Goal: Task Accomplishment & Management: Manage account settings

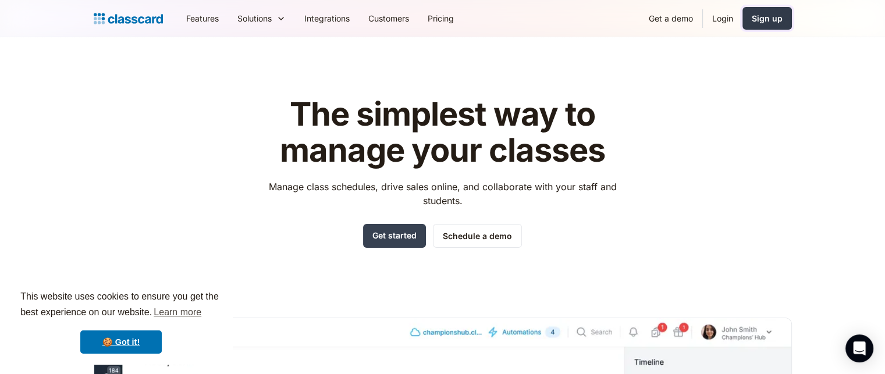
click at [770, 22] on div "Sign up" at bounding box center [767, 18] width 31 height 12
click at [717, 20] on link "Login" at bounding box center [723, 18] width 40 height 26
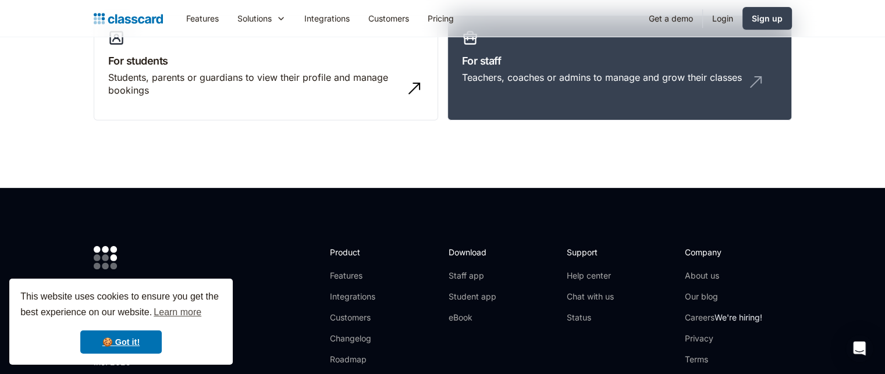
scroll to position [58, 0]
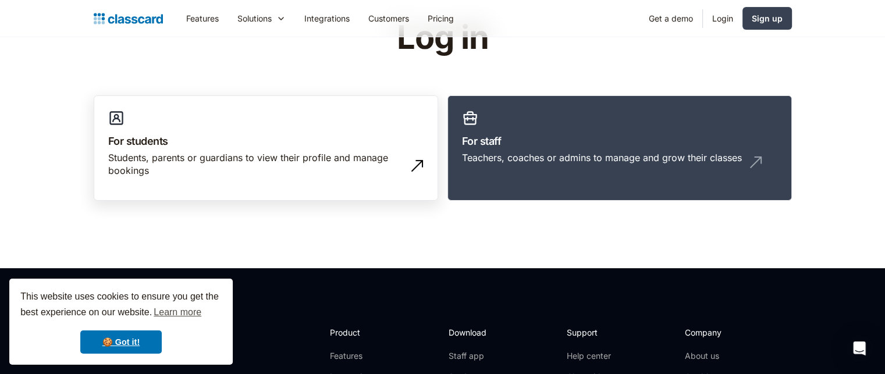
click at [318, 148] on h3 "For students" at bounding box center [265, 141] width 315 height 16
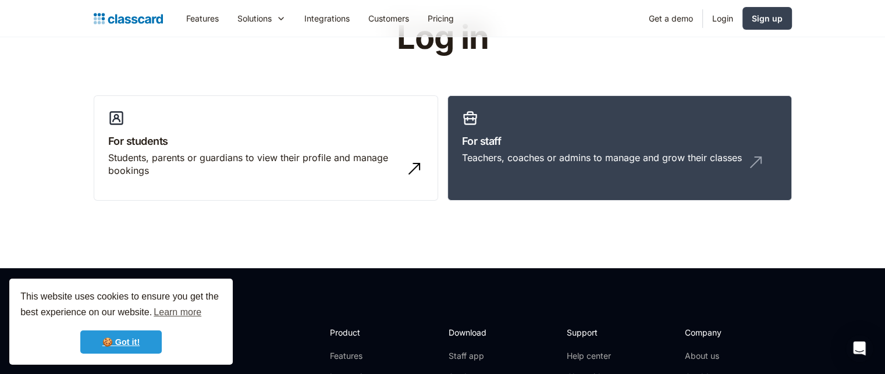
click at [137, 339] on link "🍪 Got it!" at bounding box center [120, 342] width 81 height 23
